Goal: Use online tool/utility

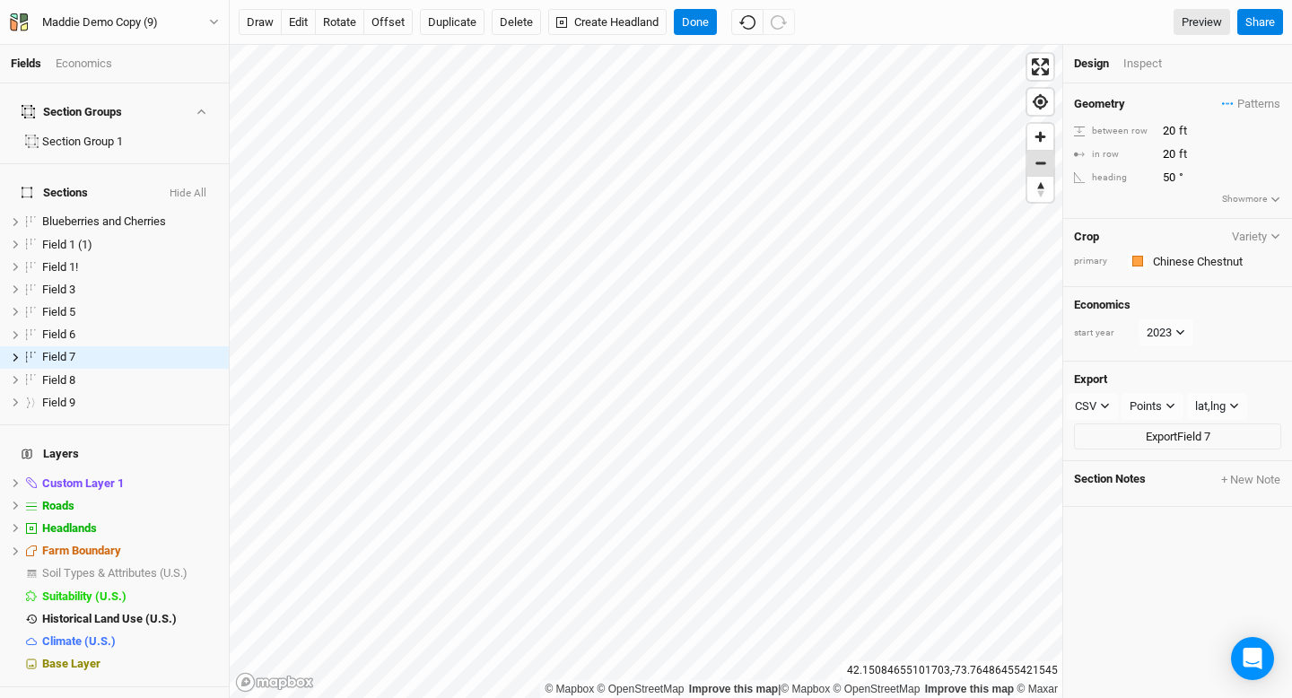
click at [1036, 156] on span "Zoom out" at bounding box center [1040, 163] width 26 height 25
click at [1036, 138] on span "Zoom in" at bounding box center [1040, 137] width 26 height 26
